Goal: Register for event/course

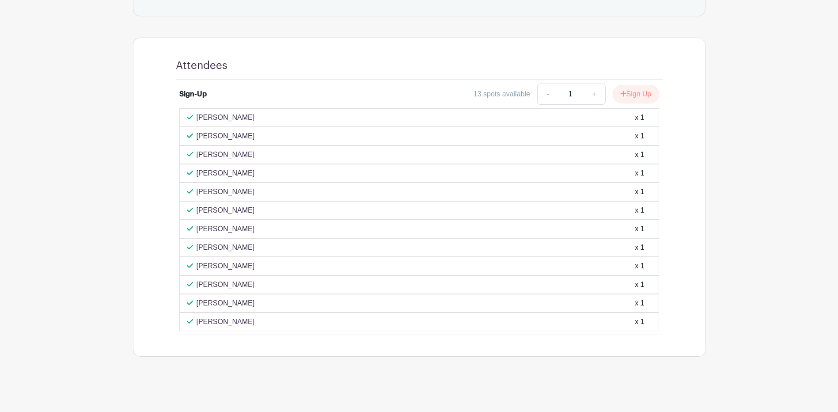
scroll to position [474, 0]
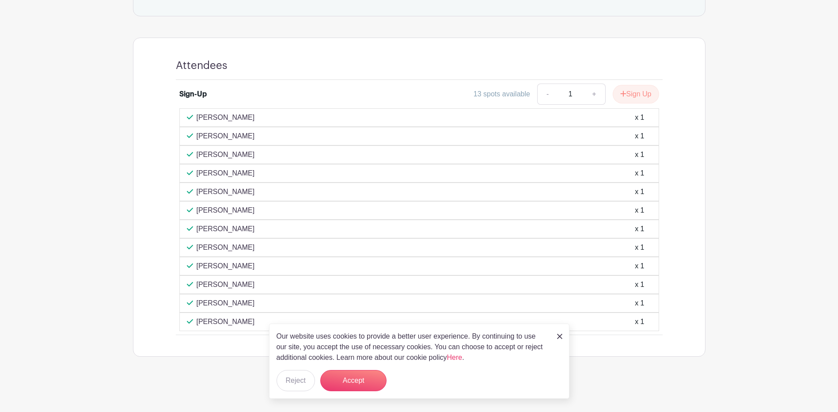
click at [559, 335] on img at bounding box center [559, 336] width 5 height 5
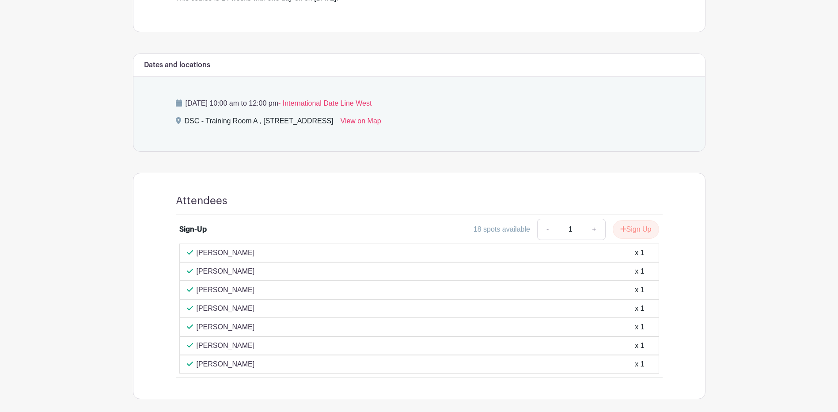
scroll to position [353, 0]
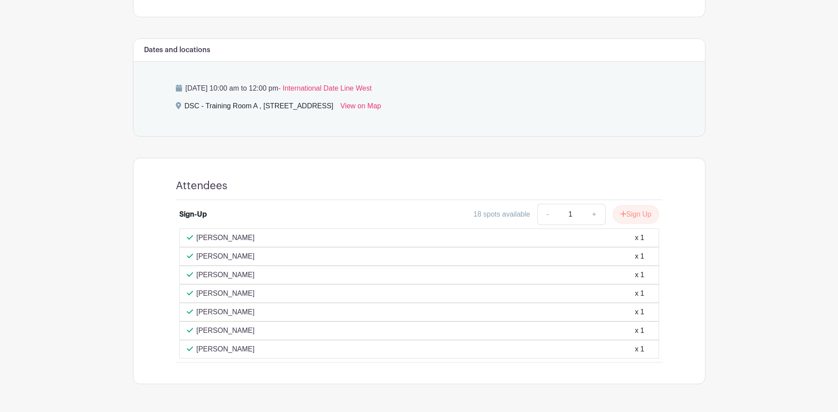
drag, startPoint x: 208, startPoint y: 296, endPoint x: 214, endPoint y: 297, distance: 6.2
click at [214, 297] on p "Camille Allison" at bounding box center [226, 293] width 58 height 11
drag, startPoint x: 214, startPoint y: 297, endPoint x: 208, endPoint y: 307, distance: 11.8
click at [208, 307] on p "DeSHUN Hughes" at bounding box center [226, 312] width 58 height 11
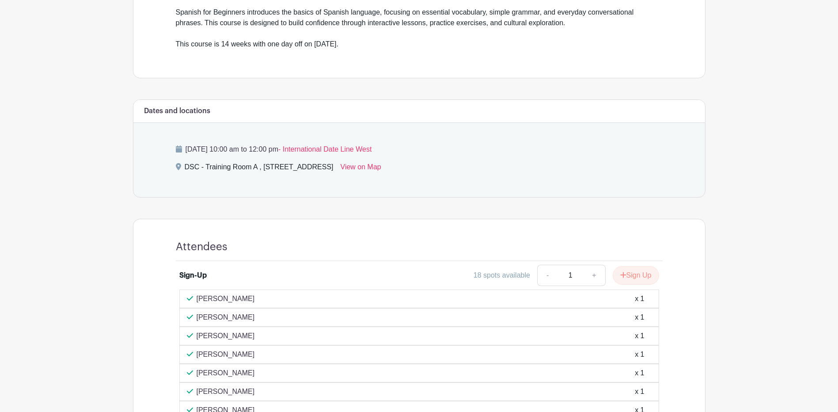
scroll to position [337, 0]
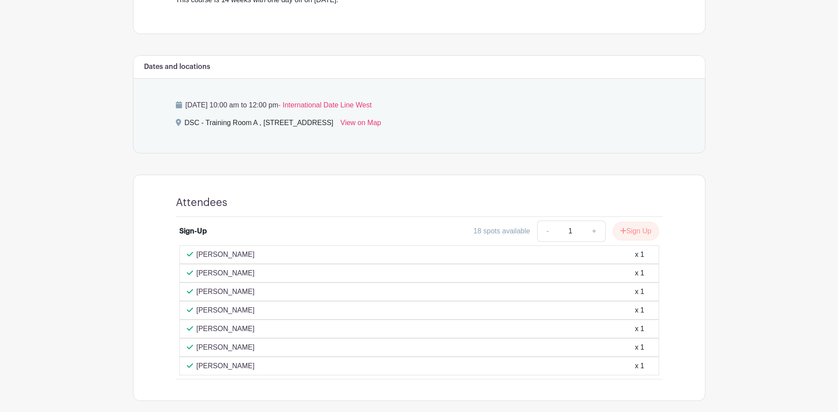
click at [790, 201] on main "Log In Sign Up for Free Training & Development Spanish 1- Thursday's Created by…" at bounding box center [419, 59] width 838 height 793
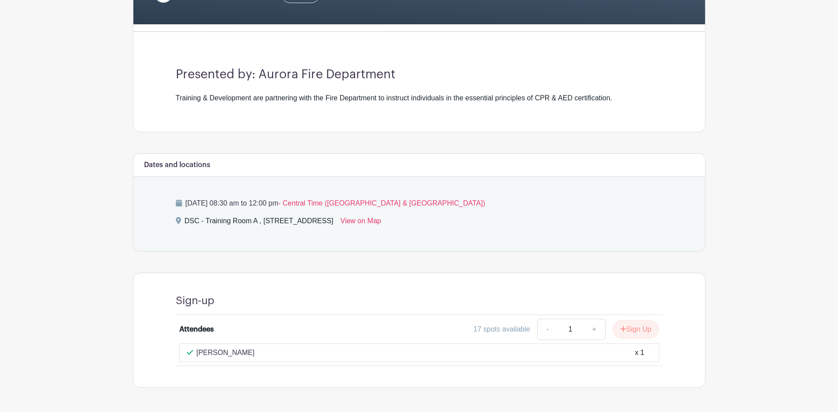
scroll to position [238, 0]
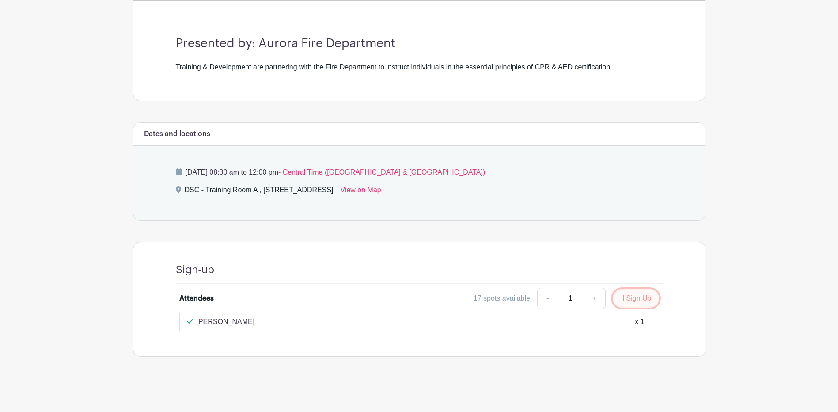
click at [623, 298] on icon "submit" at bounding box center [623, 298] width 6 height 6
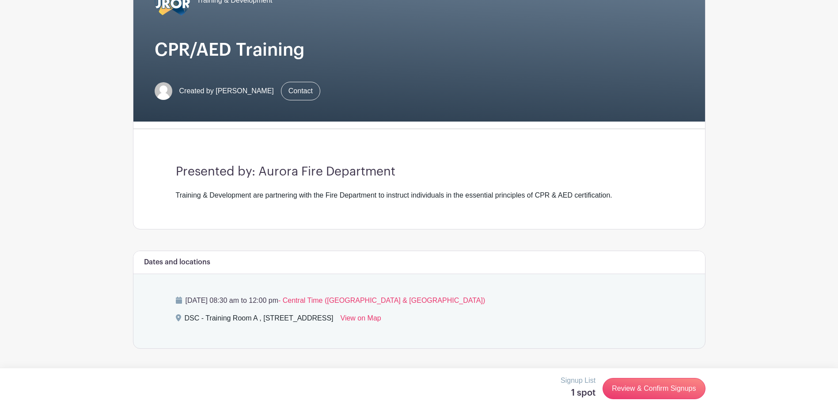
scroll to position [17, 0]
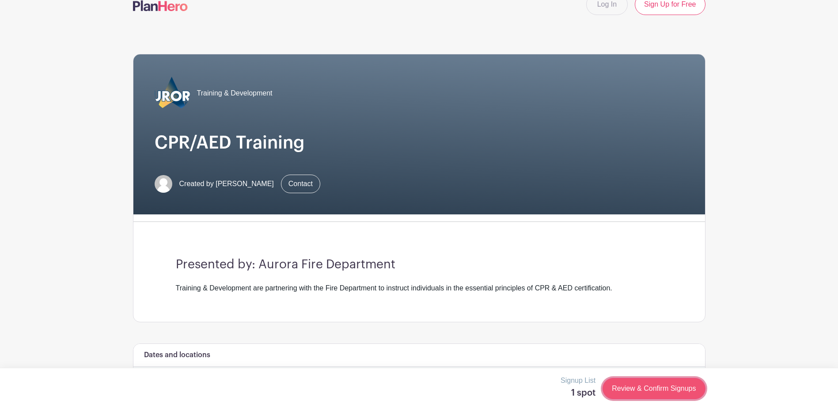
click at [636, 384] on link "Review & Confirm Signups" at bounding box center [654, 388] width 102 height 21
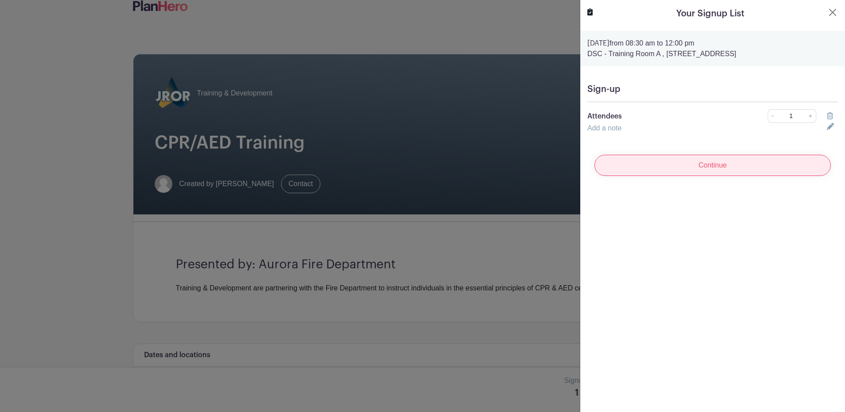
click at [638, 162] on input "Continue" at bounding box center [712, 165] width 236 height 21
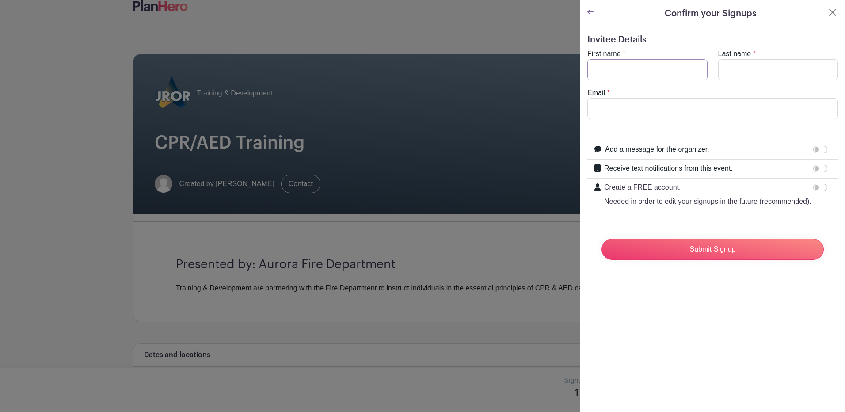
click at [635, 64] on input "First name" at bounding box center [647, 69] width 120 height 21
type input "Kristian"
type input "Dus"
click at [637, 106] on input "Email" at bounding box center [712, 108] width 250 height 21
type input "dusk@aurora.il.us"
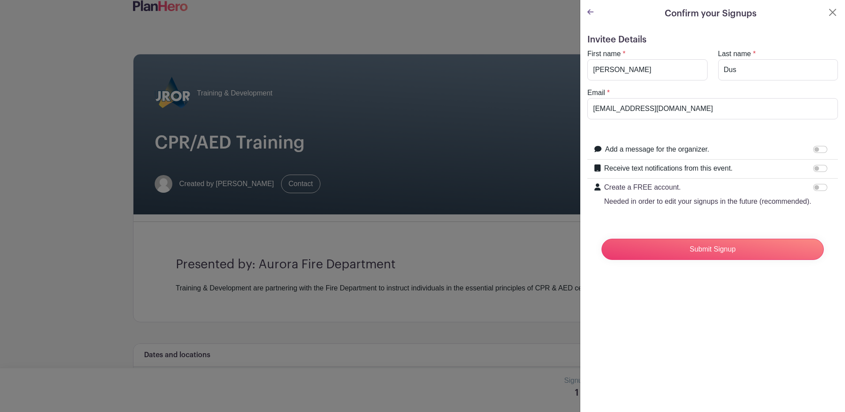
drag, startPoint x: 731, startPoint y: 310, endPoint x: 730, endPoint y: 297, distance: 12.8
click at [731, 310] on div "Confirm your Signups Invitee Details First name * Kristian Last name * Dus Emai…" at bounding box center [712, 206] width 265 height 412
click at [740, 244] on div "Submit Signup" at bounding box center [712, 248] width 236 height 35
click at [740, 253] on input "Submit Signup" at bounding box center [712, 249] width 222 height 21
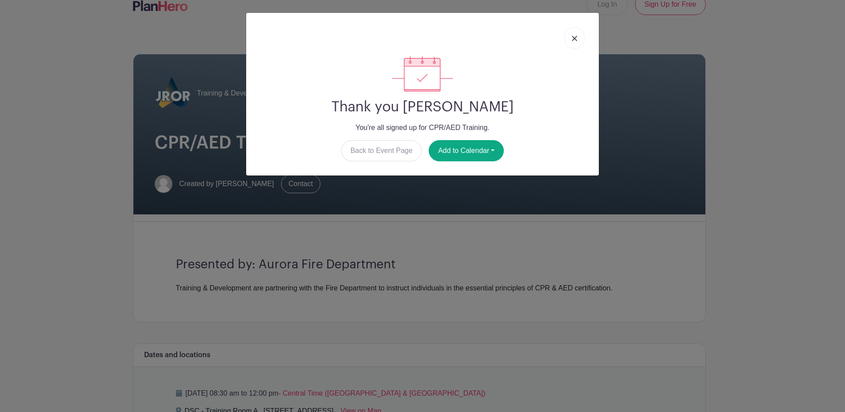
drag, startPoint x: 580, startPoint y: 40, endPoint x: 574, endPoint y: 56, distance: 17.3
click at [580, 40] on link at bounding box center [574, 38] width 20 height 22
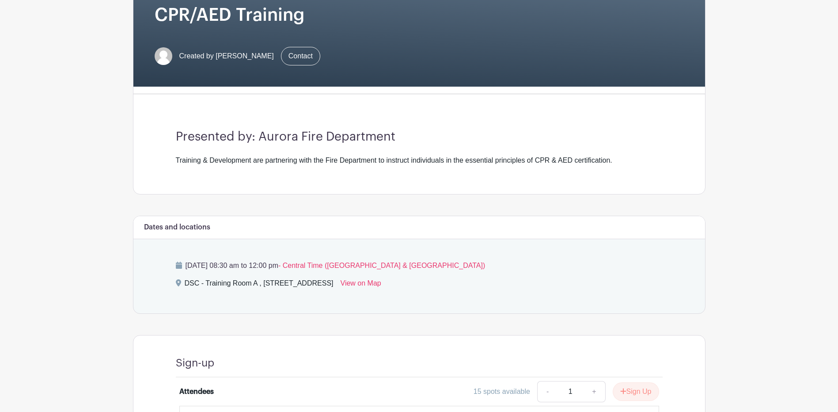
scroll to position [0, 0]
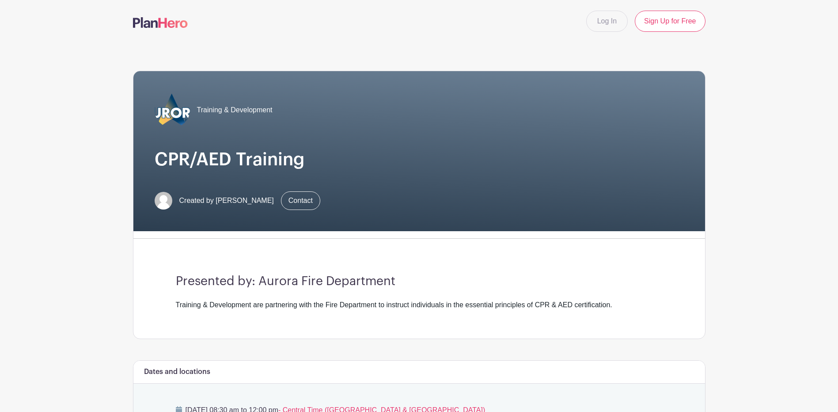
click at [588, 338] on div "Presented by: Aurora Fire Department Training & Development are partnering with…" at bounding box center [419, 292] width 529 height 93
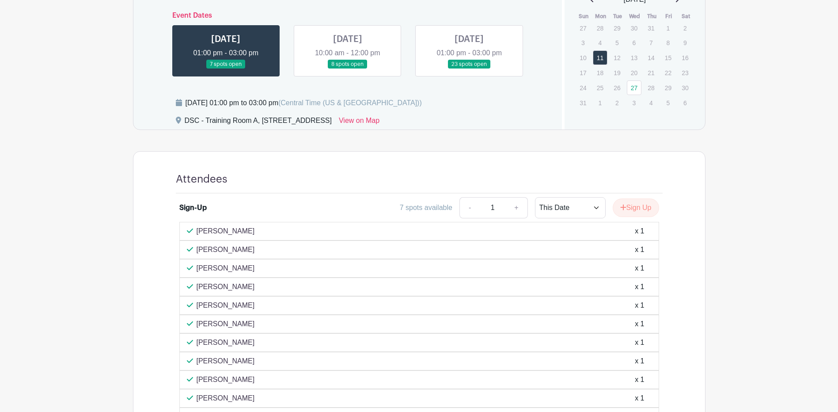
scroll to position [398, 0]
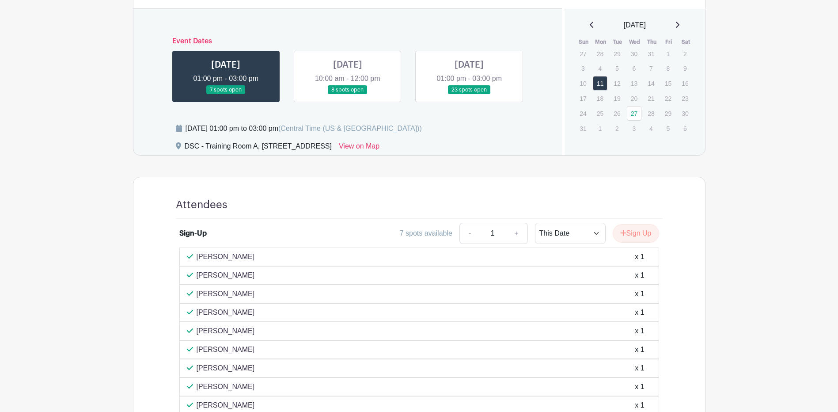
click at [348, 95] on link at bounding box center [348, 95] width 0 height 0
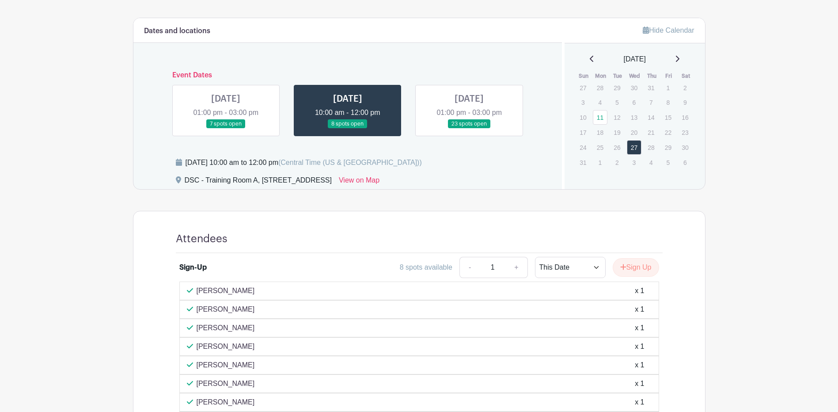
scroll to position [319, 0]
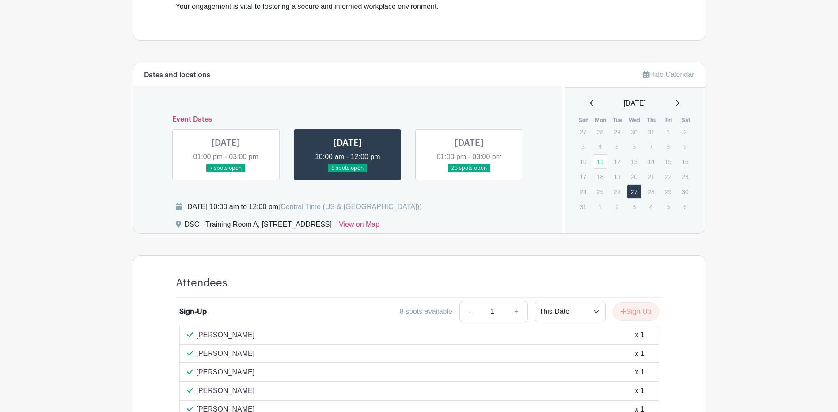
click at [469, 173] on link at bounding box center [469, 173] width 0 height 0
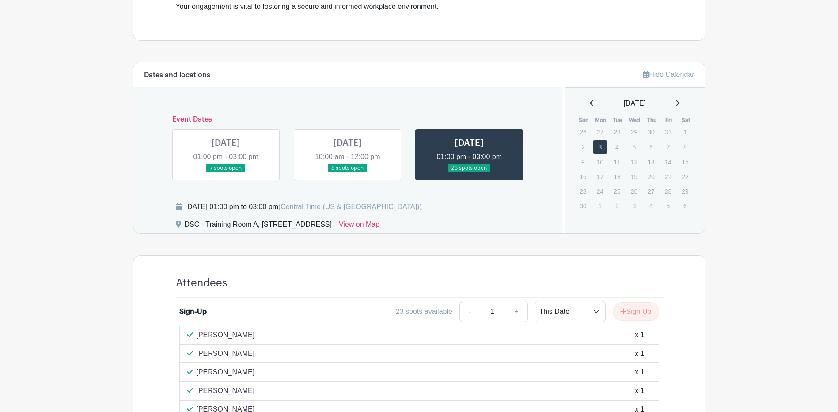
click at [348, 173] on link at bounding box center [348, 173] width 0 height 0
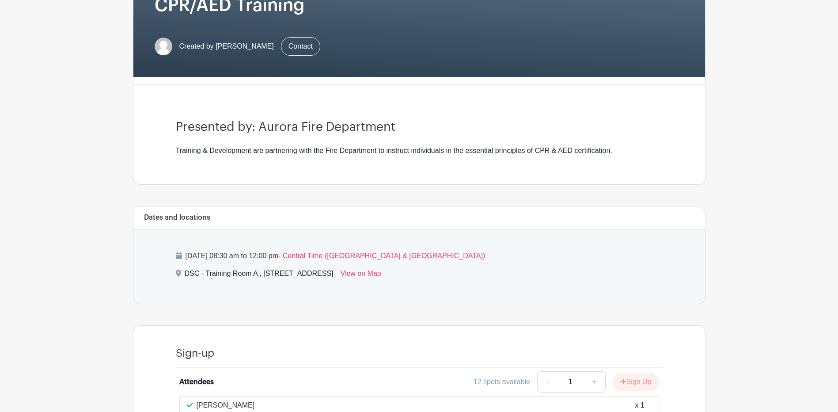
scroll to position [154, 0]
